Goal: Task Accomplishment & Management: Manage account settings

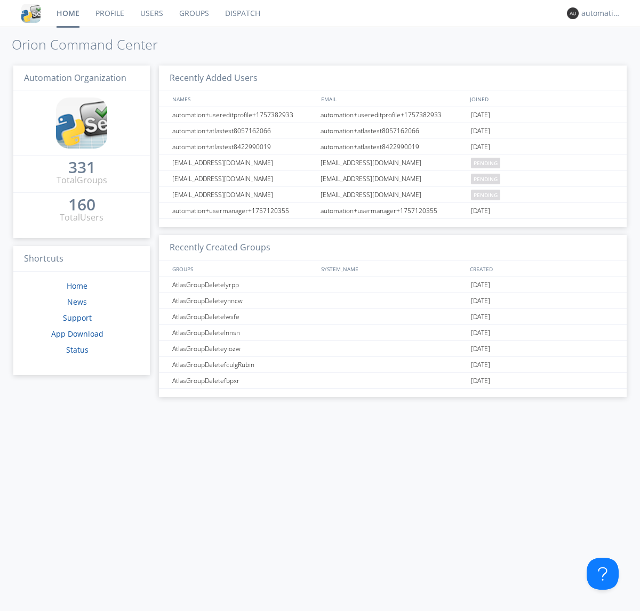
click at [241, 13] on link "Dispatch" at bounding box center [242, 13] width 51 height 27
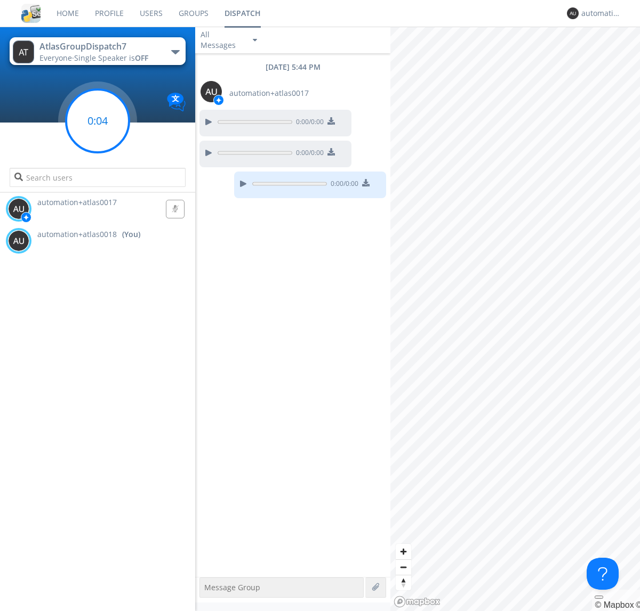
click at [98, 121] on g at bounding box center [97, 121] width 63 height 63
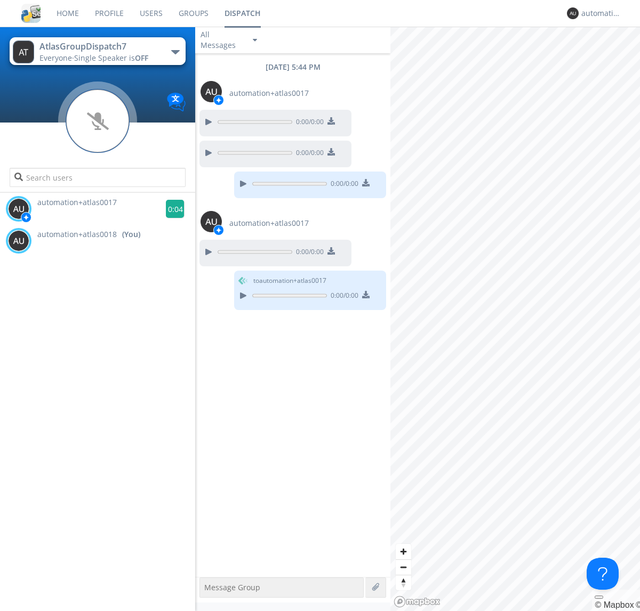
click at [171, 209] on g at bounding box center [175, 209] width 19 height 19
click at [598, 13] on div "automation+atlas0018" at bounding box center [601, 13] width 40 height 11
click at [606, 56] on div "Log Out" at bounding box center [606, 56] width 55 height 19
